Goal: Check status: Check status

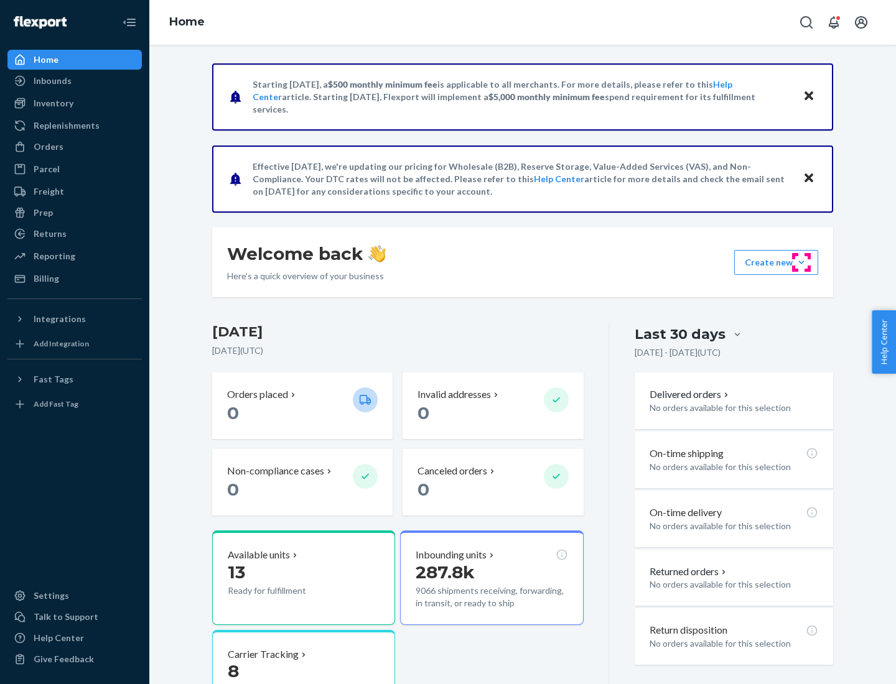
click at [801, 262] on button "Create new Create new inbound Create new order Create new product" at bounding box center [776, 262] width 84 height 25
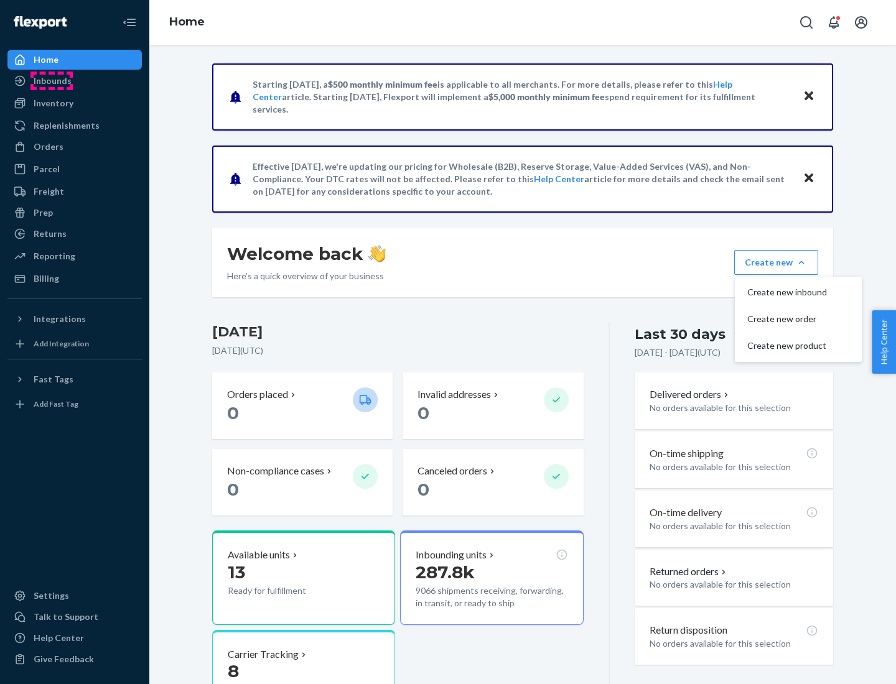
click at [52, 81] on div "Inbounds" at bounding box center [53, 81] width 38 height 12
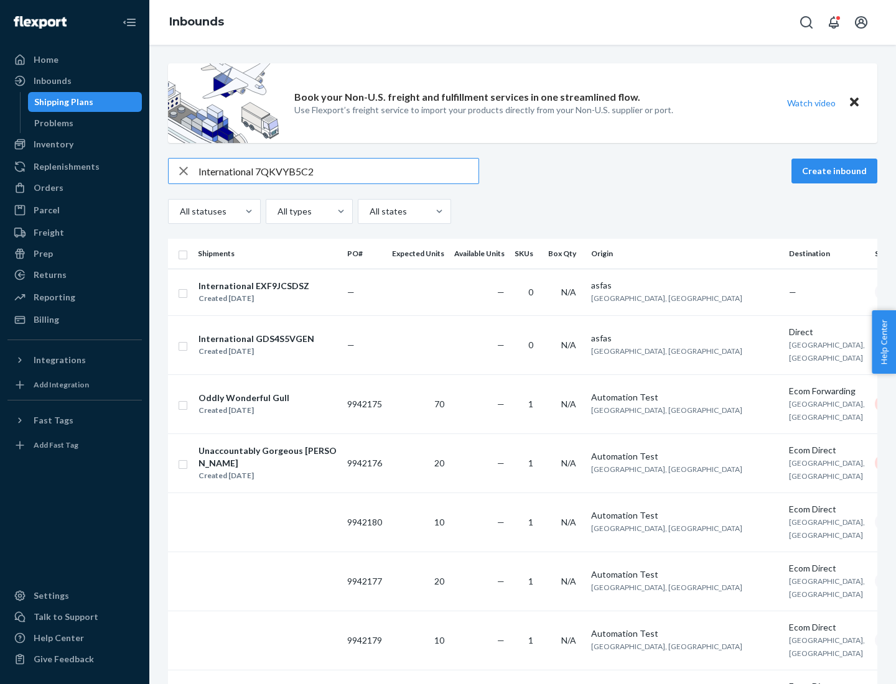
type input "International 7QKVYB5C29"
click at [276, 292] on div "Created [DATE]" at bounding box center [253, 298] width 111 height 12
